Goal: Information Seeking & Learning: Learn about a topic

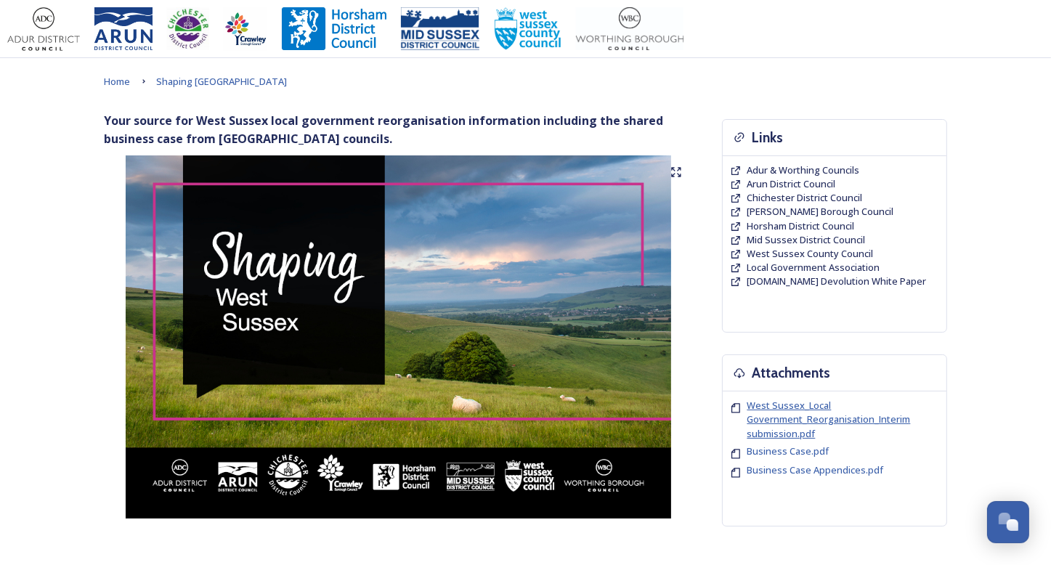
drag, startPoint x: 789, startPoint y: 424, endPoint x: 777, endPoint y: 414, distance: 15.0
click at [777, 414] on span "West Sussex_Local Government_Reorganisation_Interim submission.pdf" at bounding box center [829, 419] width 163 height 41
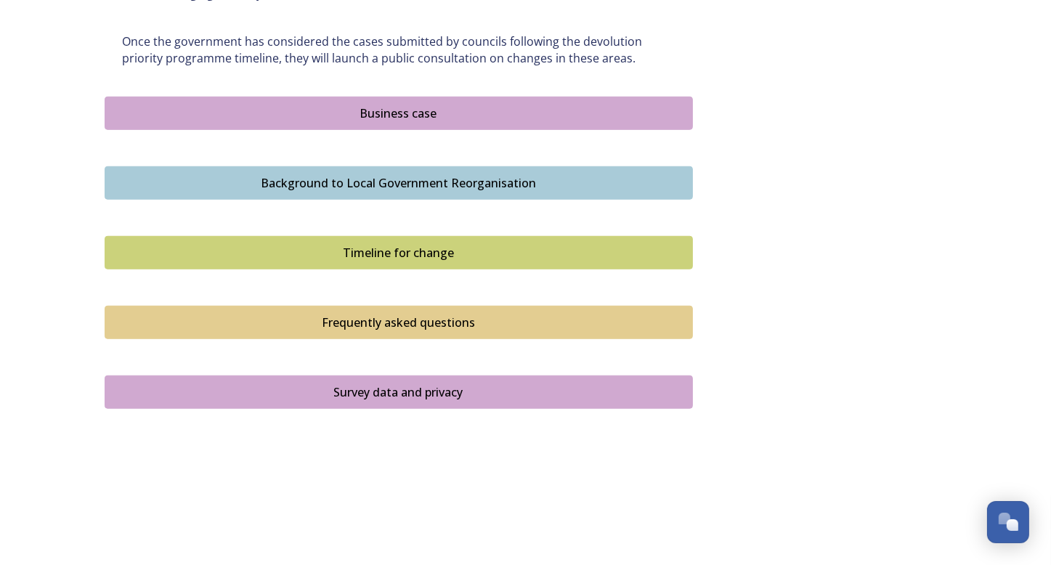
scroll to position [921, 0]
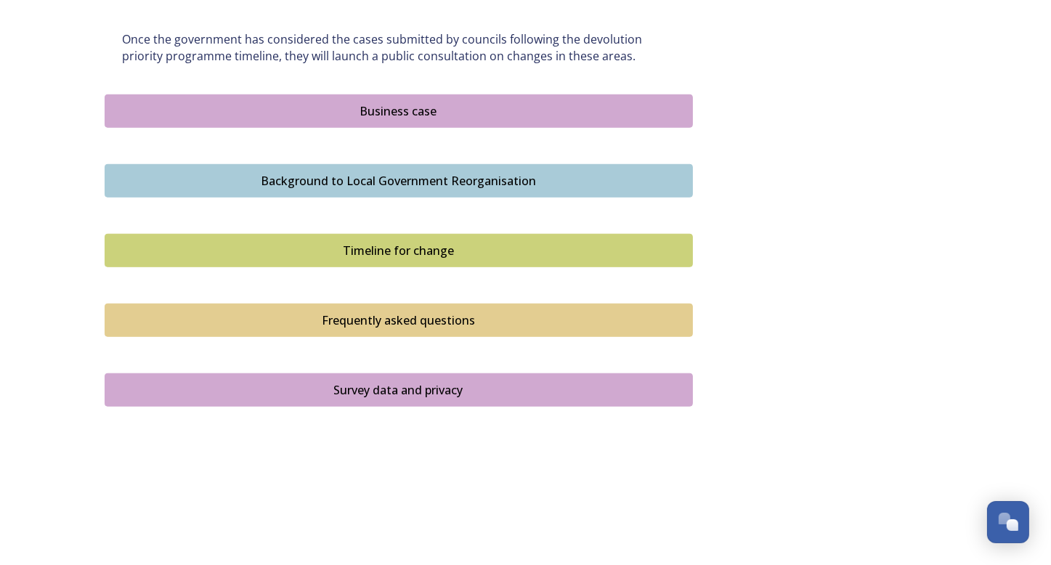
drag, startPoint x: 409, startPoint y: 108, endPoint x: 382, endPoint y: 129, distance: 34.2
click at [394, 110] on div "Business case" at bounding box center [399, 110] width 572 height 17
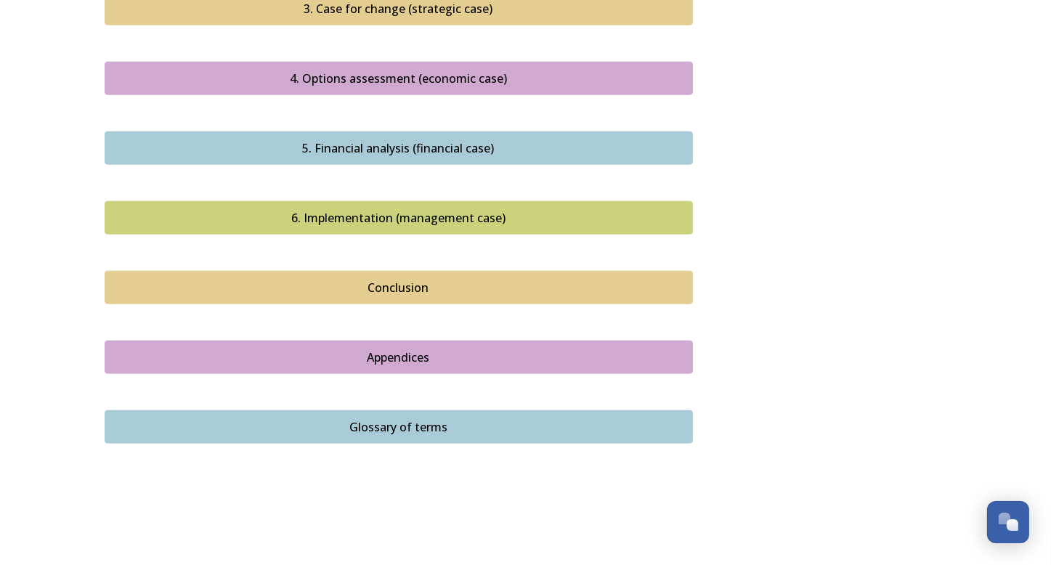
scroll to position [1623, 0]
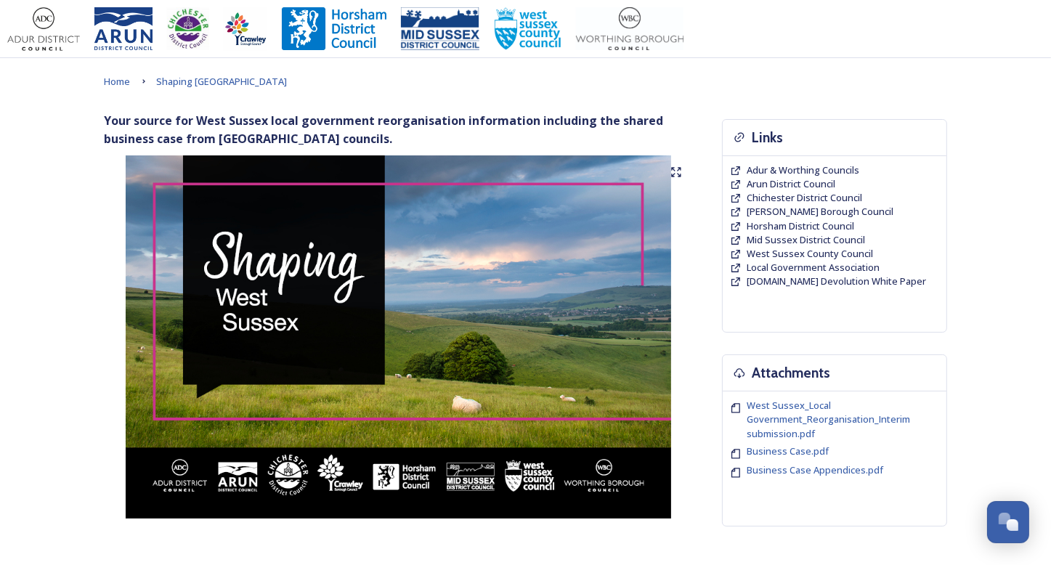
click at [437, 255] on img at bounding box center [399, 336] width 588 height 363
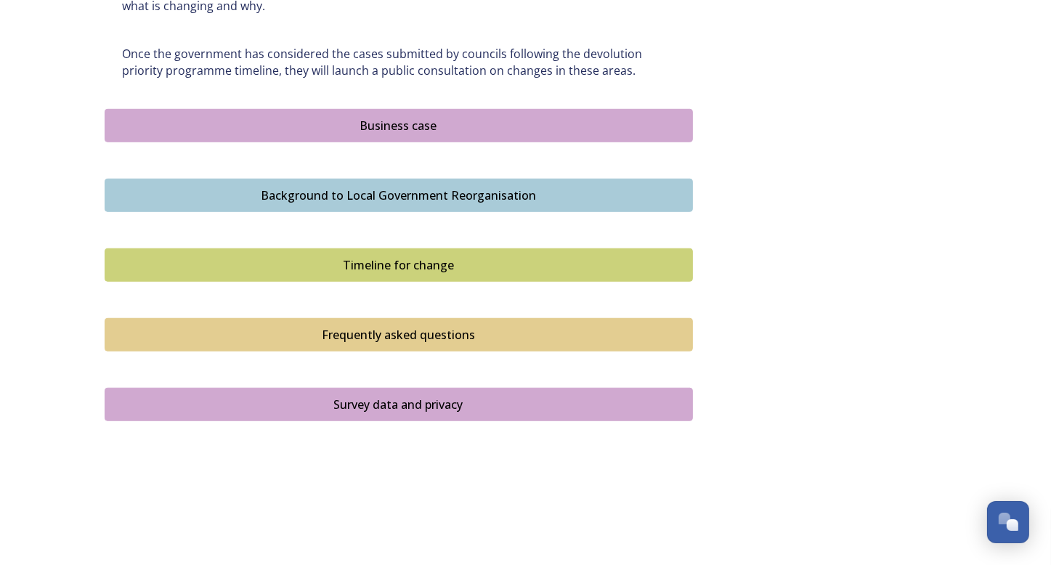
scroll to position [921, 0]
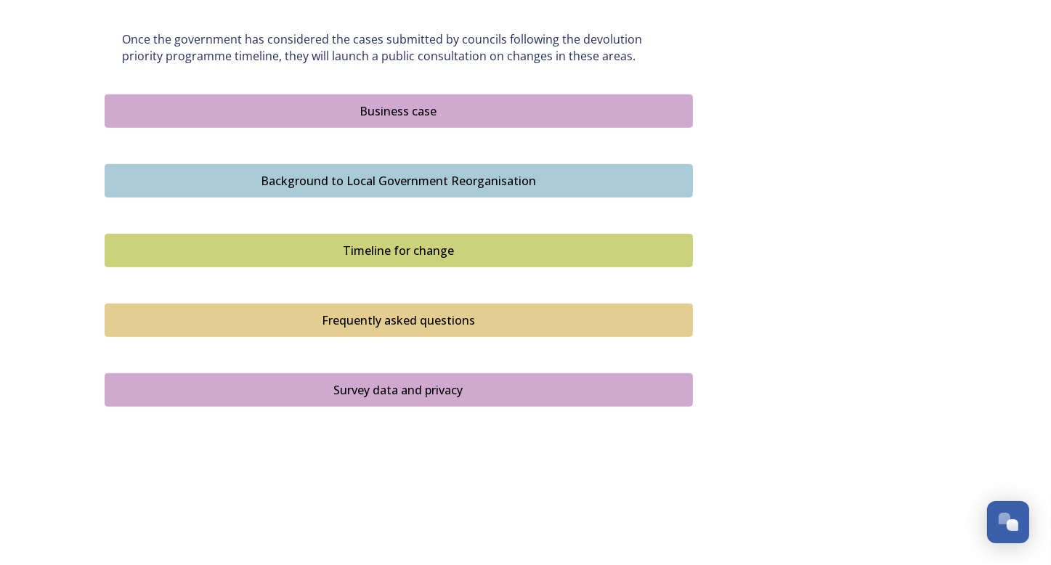
click at [421, 190] on button "Background to Local Government Reorganisation" at bounding box center [399, 180] width 588 height 33
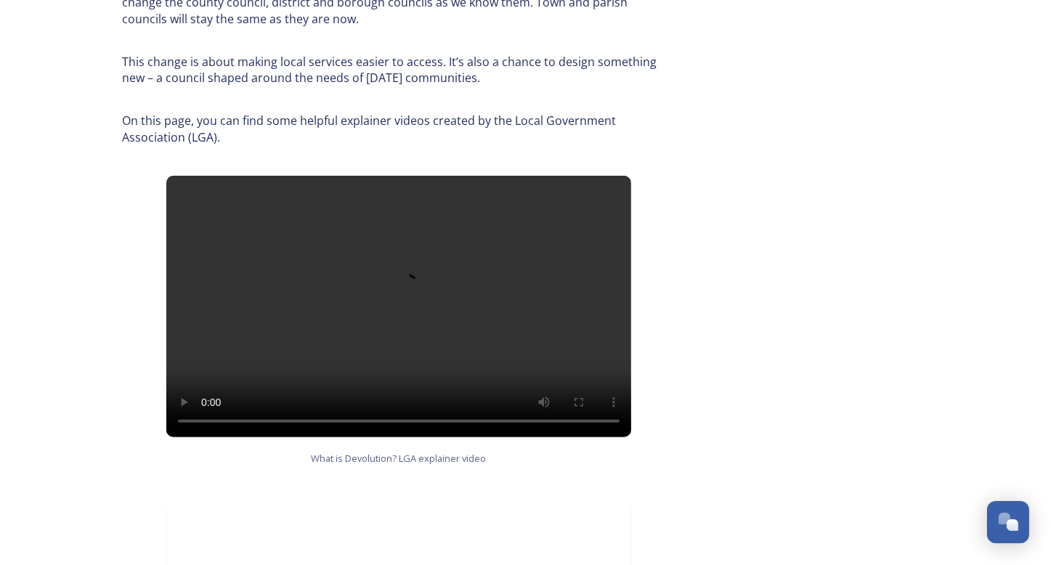
scroll to position [725, 0]
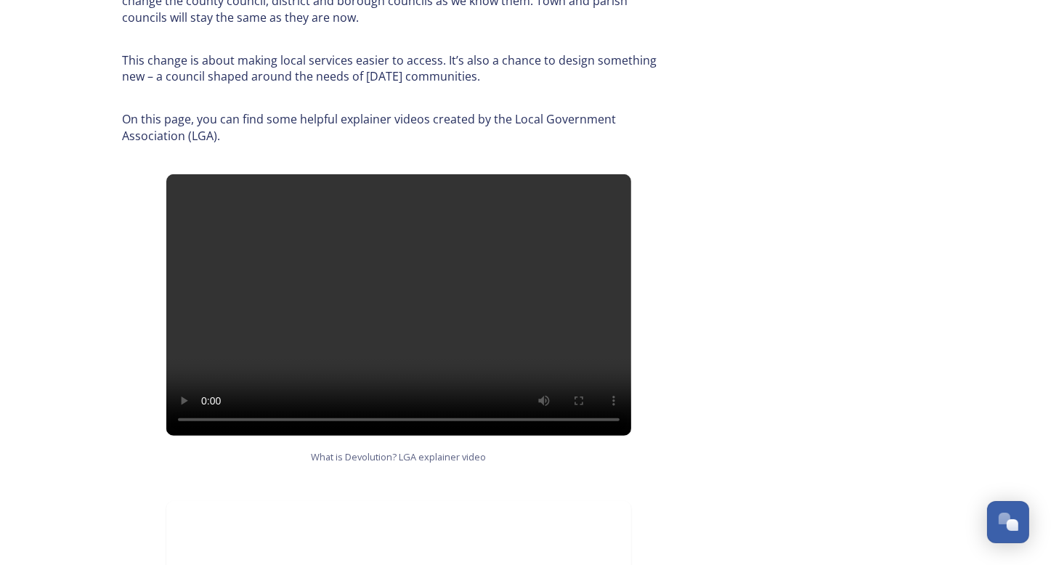
click at [773, 382] on div "Background to Local Government Reorganisation In [GEOGRAPHIC_DATA], we have a l…" at bounding box center [526, 270] width 843 height 1767
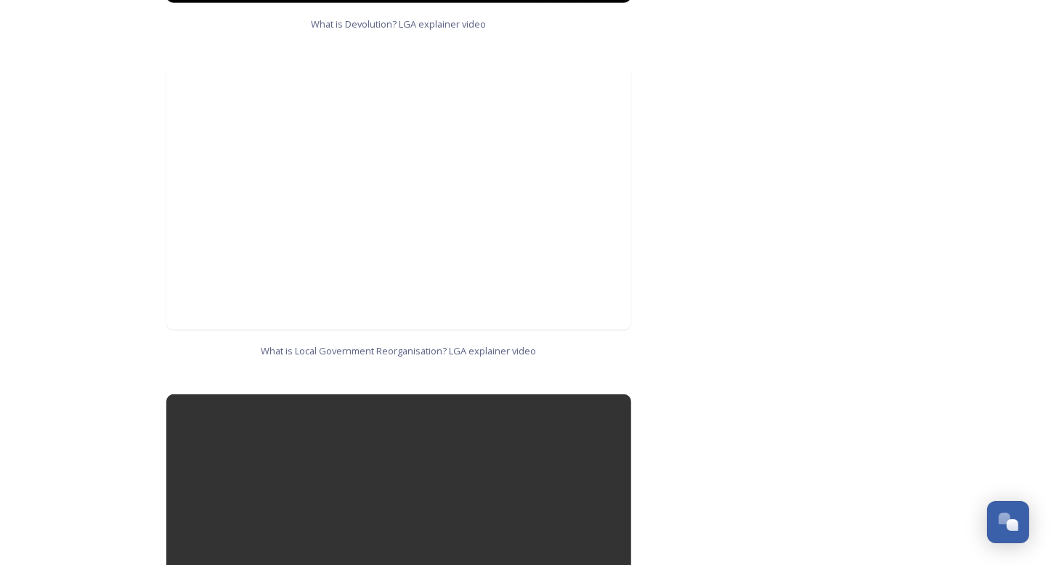
scroll to position [1159, 0]
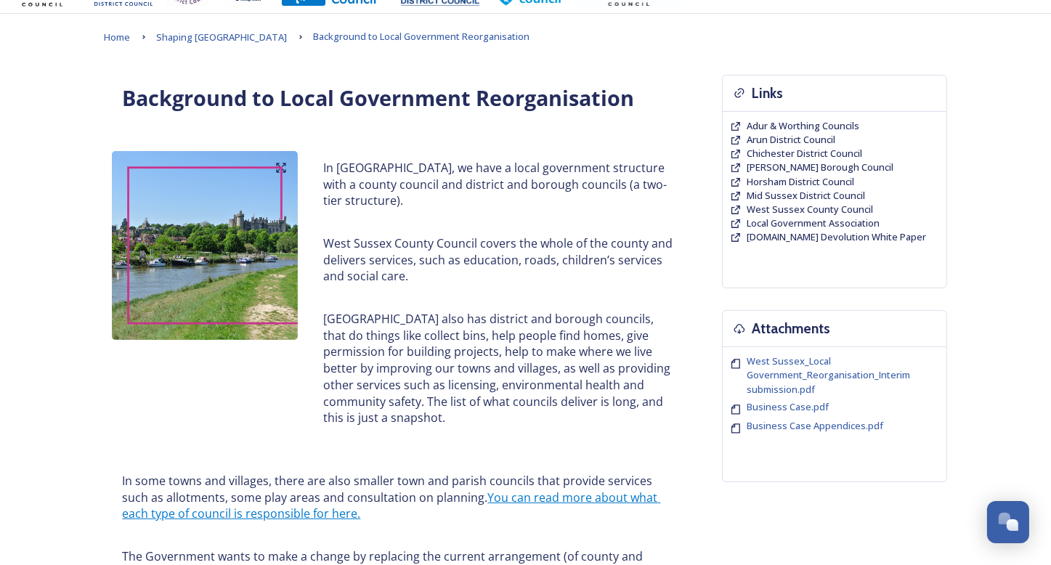
scroll to position [0, 0]
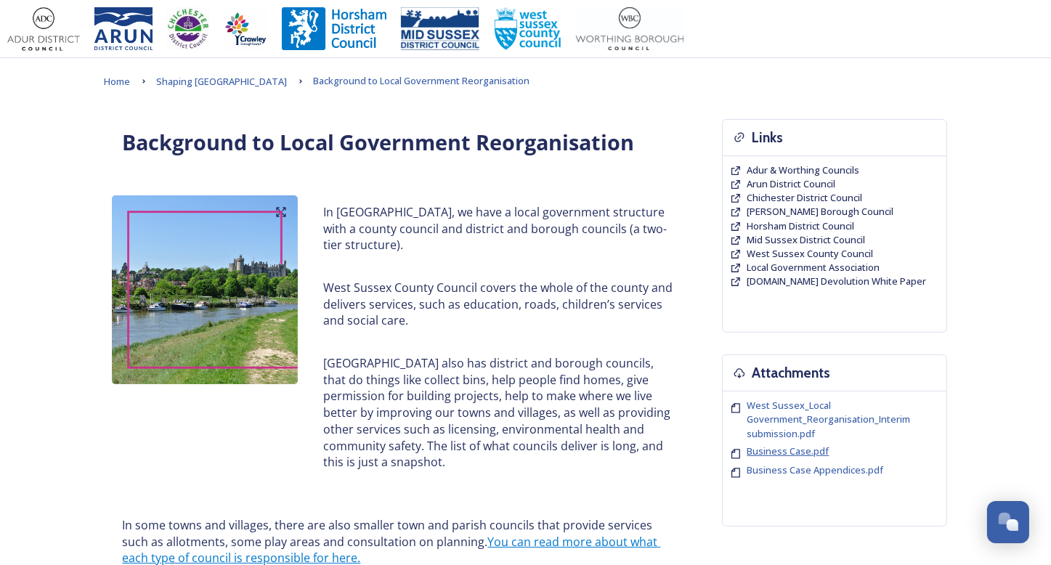
click at [788, 451] on span "Business Case.pdf" at bounding box center [789, 451] width 82 height 13
